Goal: Information Seeking & Learning: Learn about a topic

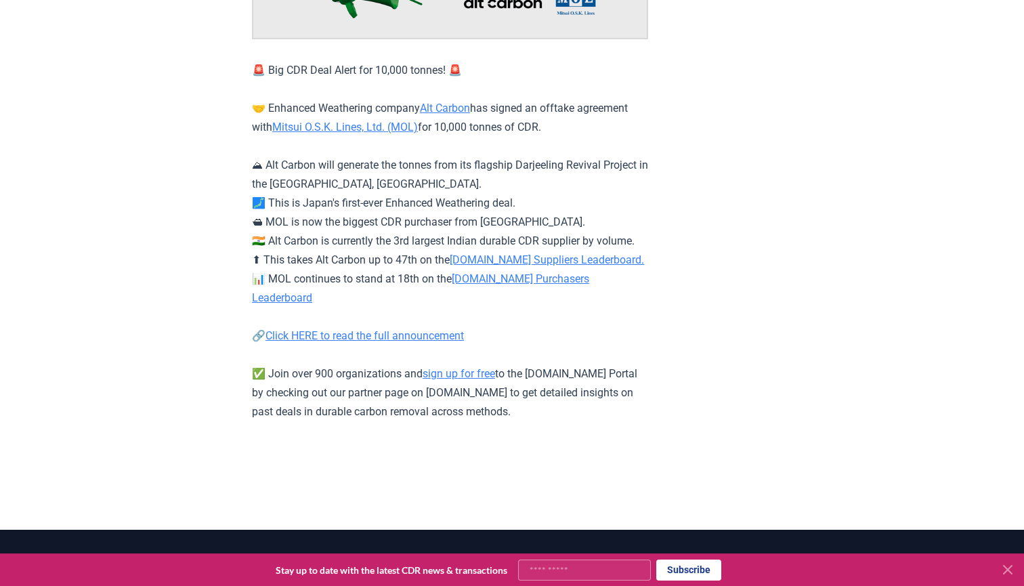
scroll to position [236, 0]
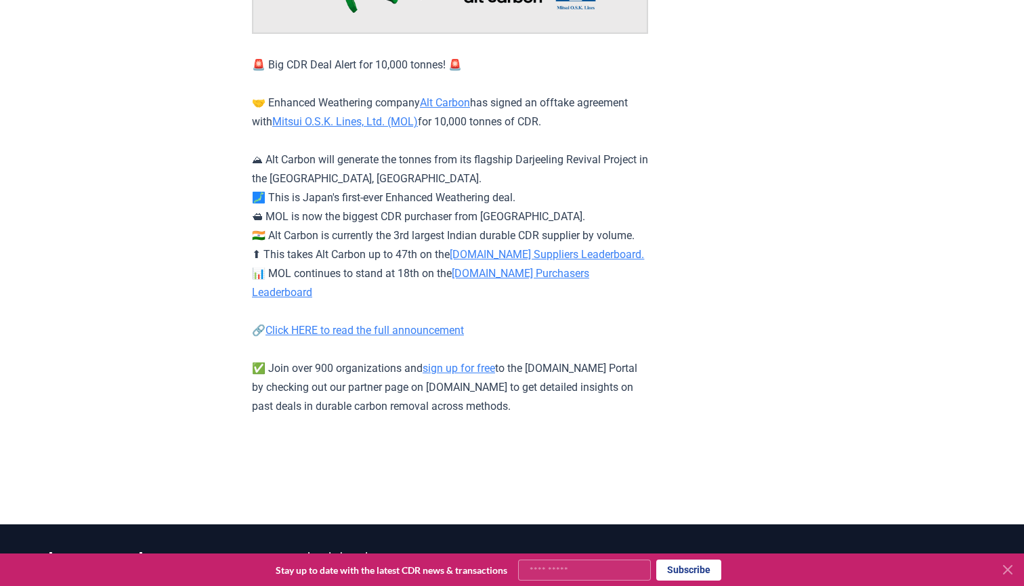
click at [483, 261] on link "CDR.fyi Suppliers Leaderboard." at bounding box center [547, 254] width 194 height 13
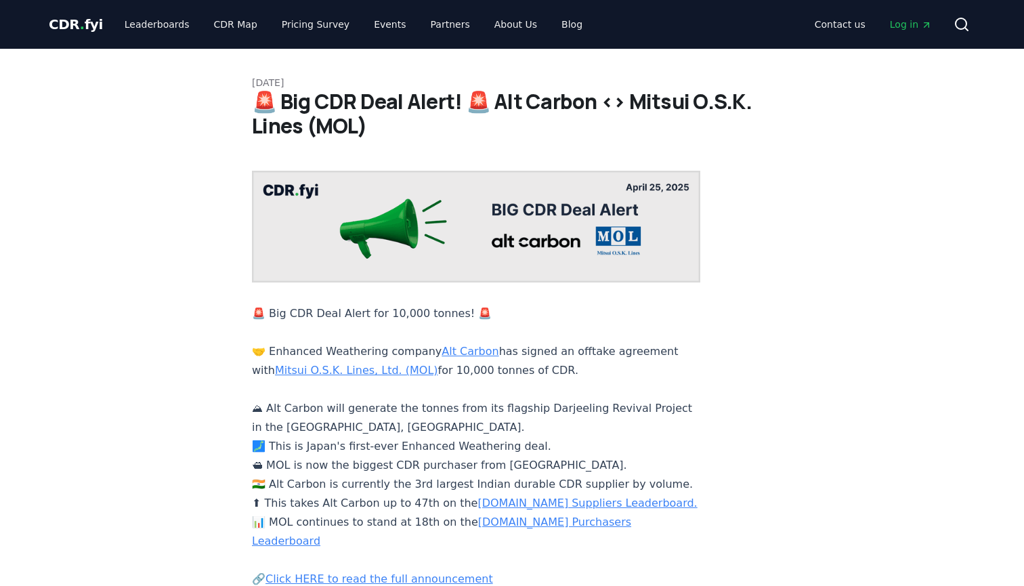
scroll to position [236, 0]
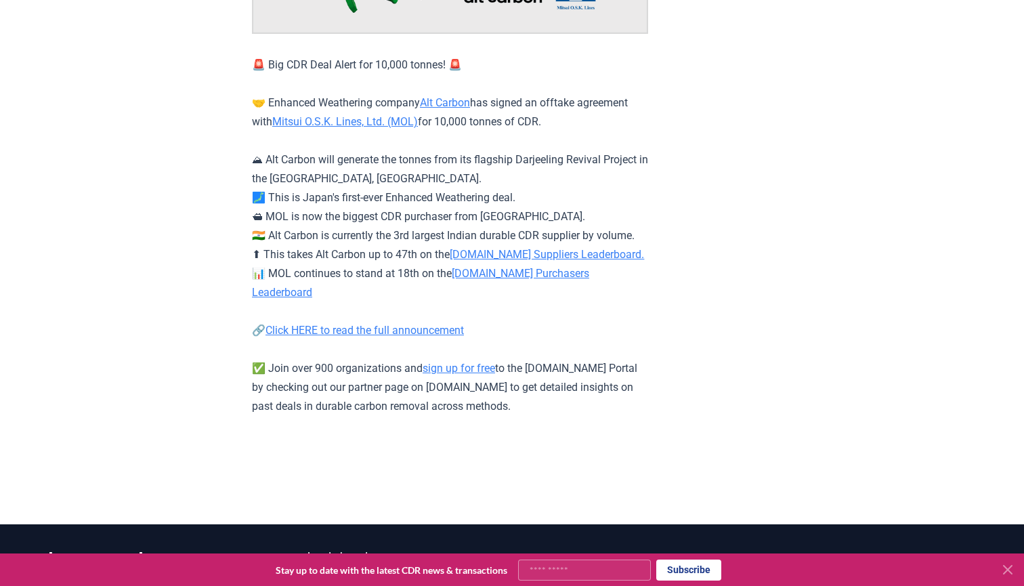
click at [494, 285] on link "CDR.fyi Purchasers Leaderboard" at bounding box center [420, 283] width 337 height 32
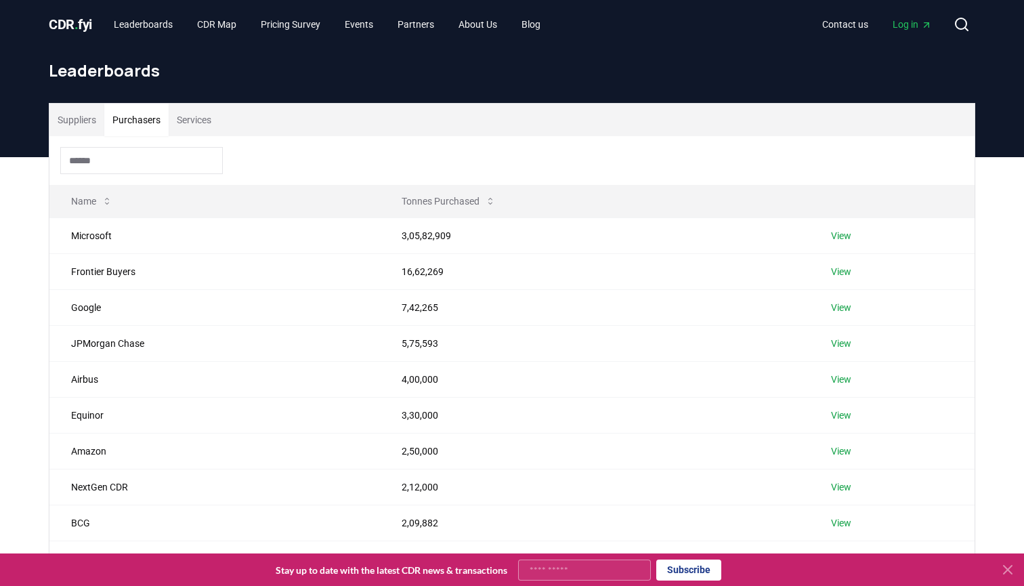
click at [152, 122] on button "Purchasers" at bounding box center [136, 120] width 64 height 33
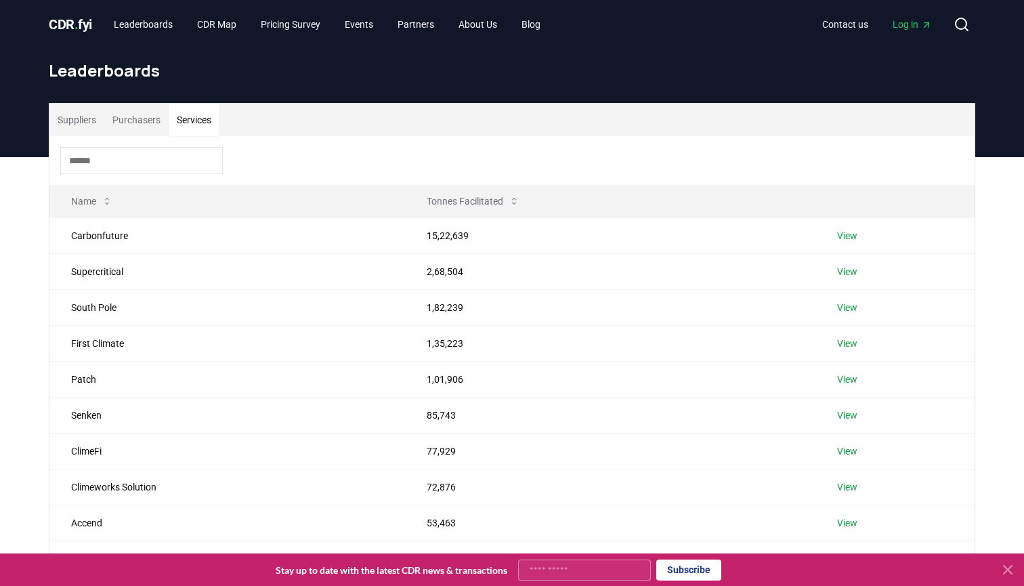
click at [203, 130] on button "Services" at bounding box center [194, 120] width 51 height 33
click at [146, 124] on button "Purchasers" at bounding box center [136, 120] width 64 height 33
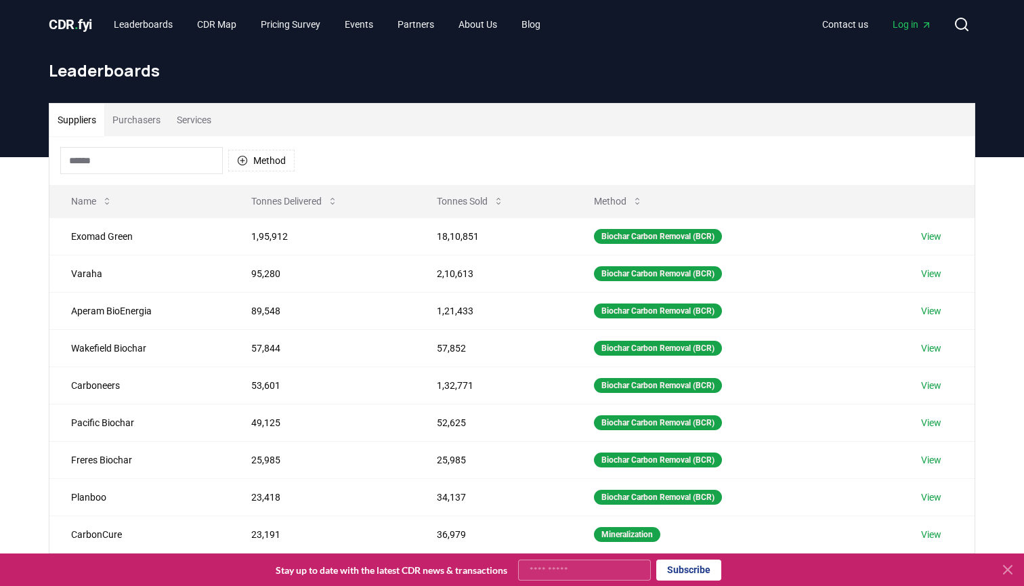
click at [80, 118] on button "Suppliers" at bounding box center [76, 120] width 55 height 33
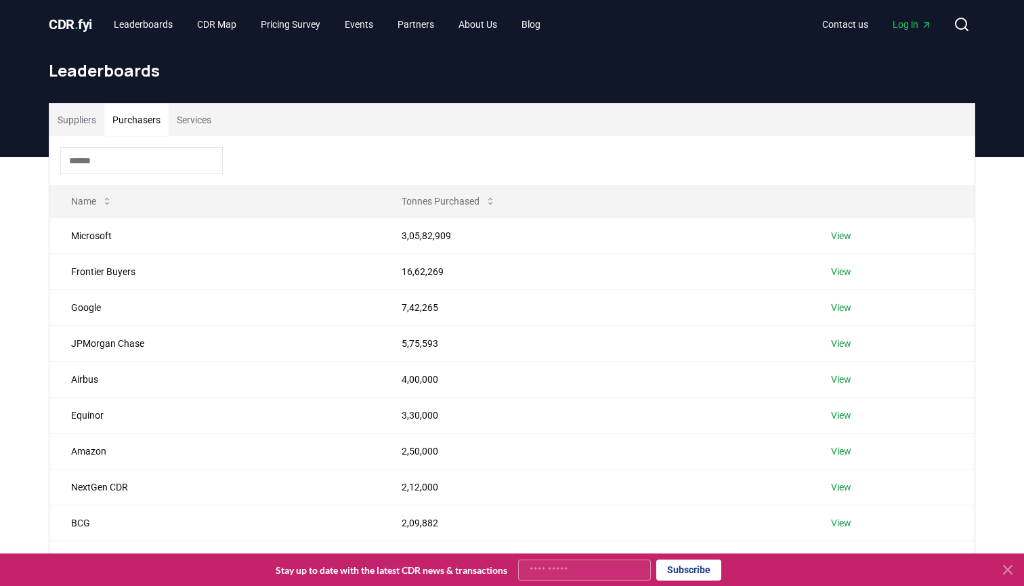
click at [144, 123] on button "Purchasers" at bounding box center [136, 120] width 64 height 33
click at [192, 123] on button "Services" at bounding box center [194, 120] width 51 height 33
click at [138, 123] on button "Purchasers" at bounding box center [136, 120] width 64 height 33
